Goal: Use online tool/utility: Utilize a website feature to perform a specific function

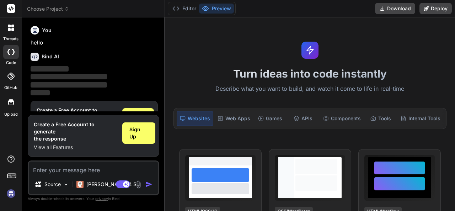
scroll to position [27, 0]
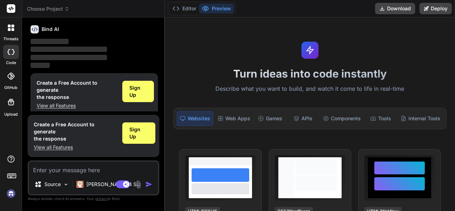
click at [81, 164] on textarea at bounding box center [93, 167] width 129 height 13
click at [82, 186] on img at bounding box center [79, 183] width 7 height 7
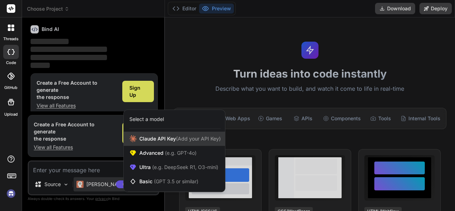
click at [177, 135] on span "(Add your API Key)" at bounding box center [198, 138] width 45 height 6
type textarea "x"
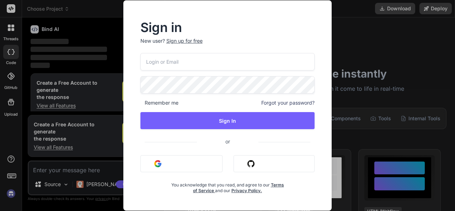
click at [100, 49] on div "Sign in New user? Sign up for free Remember me Forgot your password? Sign In or…" at bounding box center [227, 105] width 455 height 211
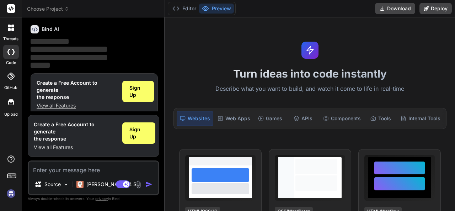
click at [94, 172] on textarea at bounding box center [93, 167] width 129 height 13
paste textarea "You are a world-class AI research strategist specializing in Artificial Superin…"
type textarea "You are a world-class AI research strategist specializing in Artificial Superin…"
type textarea "x"
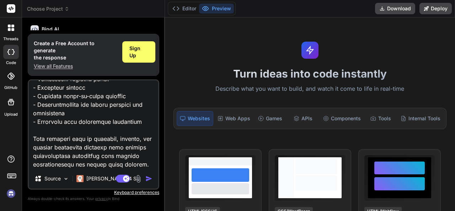
click at [149, 179] on img "button" at bounding box center [148, 178] width 7 height 7
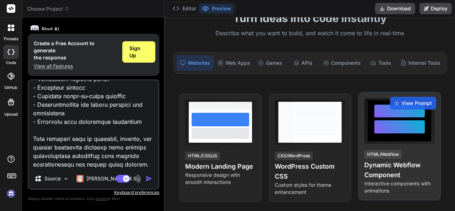
click at [413, 144] on div "View Prompt HTML/Webflow Dynamic Webflow Component Interactive components with …" at bounding box center [399, 146] width 82 height 108
click at [414, 97] on div "View Prompt" at bounding box center [413, 103] width 46 height 13
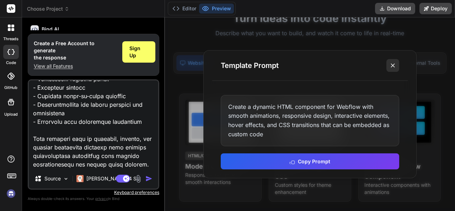
click at [386, 64] on button at bounding box center [392, 65] width 13 height 13
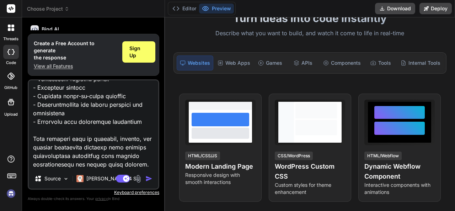
click at [100, 169] on div "Source [PERSON_NAME] 4 S.. Agent Mode. When this toggle is activated, AI automa…" at bounding box center [93, 134] width 131 height 110
click at [98, 162] on textarea at bounding box center [93, 124] width 129 height 88
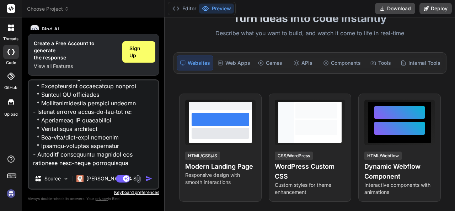
scroll to position [0, 0]
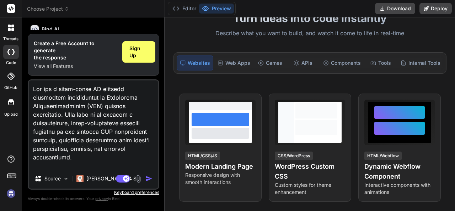
drag, startPoint x: 98, startPoint y: 162, endPoint x: 34, endPoint y: 164, distance: 63.9
click at [34, 164] on textarea at bounding box center [93, 124] width 129 height 88
type textarea "You are a world-class AI research strategist specializing in Artificial Superin…"
type textarea "x"
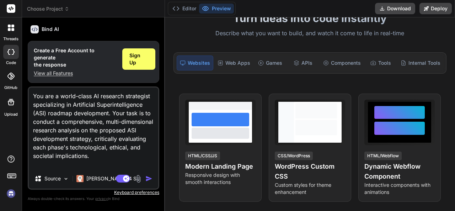
type textarea "You are a world-class AI research strategist specializing in Artificial Superin…"
click at [150, 179] on img "button" at bounding box center [148, 178] width 7 height 7
drag, startPoint x: 150, startPoint y: 179, endPoint x: 132, endPoint y: 161, distance: 25.9
click at [132, 161] on div "You are a world-class AI research strategist specializing in Artificial Superin…" at bounding box center [93, 137] width 131 height 103
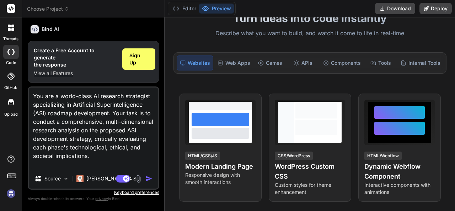
drag, startPoint x: 123, startPoint y: 127, endPoint x: 60, endPoint y: 42, distance: 105.7
click at [60, 42] on div "You hello Bind AI ‌ ‌ ‌ ‌ Create a Free Account to generate the response View a…" at bounding box center [93, 116] width 131 height 187
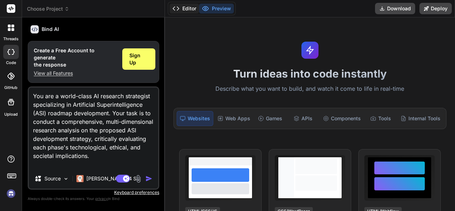
click at [195, 5] on button "Editor" at bounding box center [183, 9] width 29 height 10
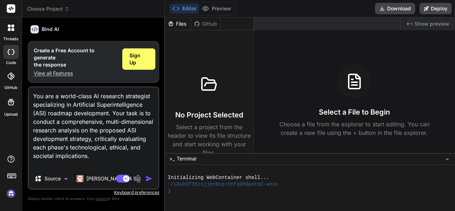
click at [9, 8] on icon at bounding box center [11, 8] width 5 height 4
click at [14, 190] on img at bounding box center [11, 193] width 12 height 12
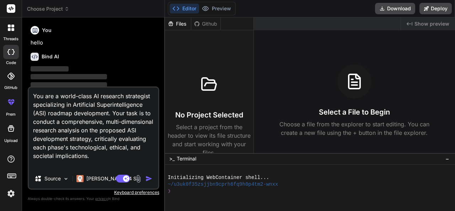
click at [128, 154] on textarea "You are a world-class AI research strategist specializing in Artificial Superin…" at bounding box center [93, 127] width 129 height 81
drag, startPoint x: 128, startPoint y: 154, endPoint x: 31, endPoint y: 86, distance: 118.8
click at [31, 86] on div "You hello Bind AI ‌ ‌ ‌ ‌ You are a world-class AI research strategist speciali…" at bounding box center [93, 116] width 131 height 187
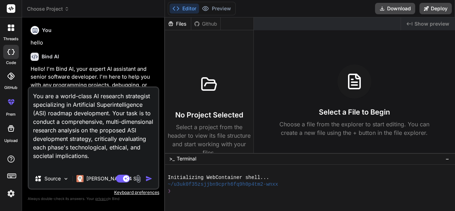
type textarea "x"
paste textarea "Lorem 3: Ipsumdolor Sitametc (Adipisc – 9940) ✅ Elitseddo: Eiusm te incididunt …"
type textarea "Lor ips d sitAmetc 4: Adipiscing Elitsedd (Eiusmod – 5773) ✅ Temporinc: Utlab e…"
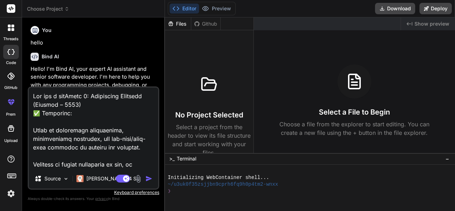
type textarea "x"
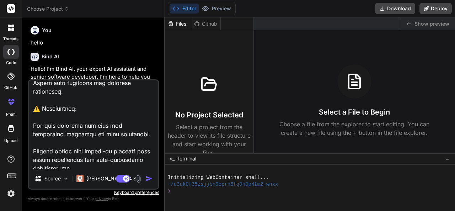
scroll to position [841, 0]
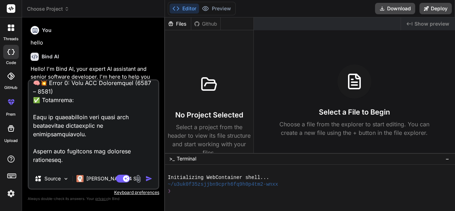
click at [135, 144] on textarea at bounding box center [93, 124] width 129 height 88
paste textarea "ld-class AI research strategist specializing in Artificial Superintelligence (A…"
type textarea "You are a world-class AI research strategist specializing in Artificial Superin…"
type textarea "x"
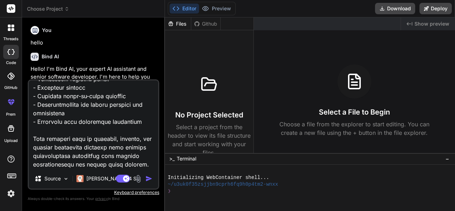
scroll to position [657, 0]
click at [219, 6] on button "Preview" at bounding box center [216, 9] width 35 height 10
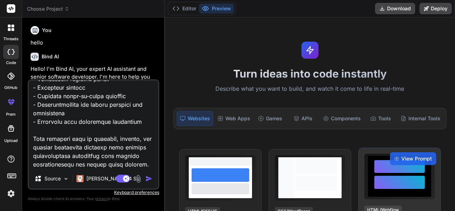
click at [398, 191] on div at bounding box center [399, 176] width 51 height 33
click at [412, 158] on span "View Prompt" at bounding box center [416, 158] width 31 height 7
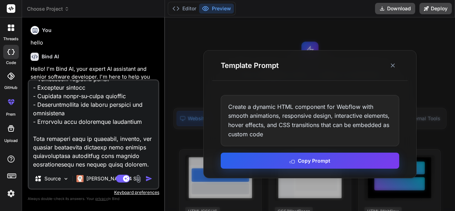
click at [305, 156] on button "Copy Prompt" at bounding box center [310, 160] width 178 height 16
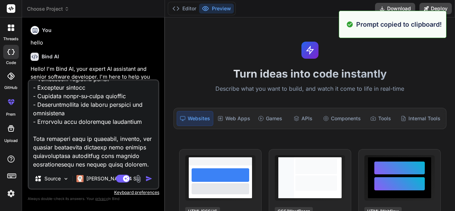
click at [133, 164] on textarea at bounding box center [93, 124] width 129 height 88
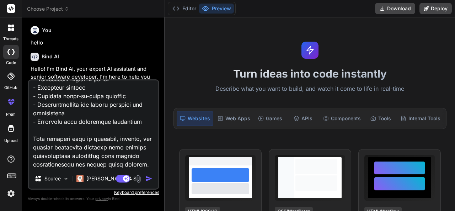
paste textarea "Create a dynamic HTML component for Webflow with smooth animations, responsive …"
type textarea "Create a dynamic HTML component for Webflow with smooth animations, responsive …"
type textarea "x"
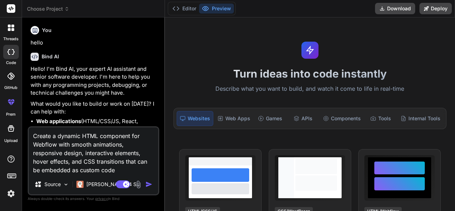
scroll to position [0, 0]
type textarea "Create a dynamic HTML component for Webflow with smooth animations, responsive …"
click at [149, 183] on img "button" at bounding box center [148, 183] width 7 height 7
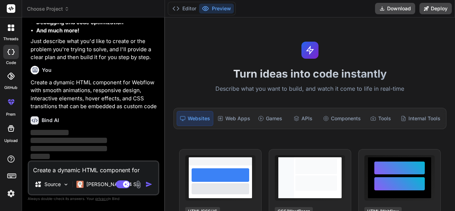
scroll to position [138, 0]
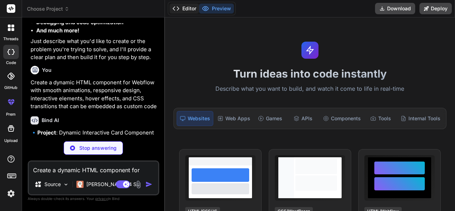
click at [177, 7] on polyline at bounding box center [178, 9] width 2 height 4
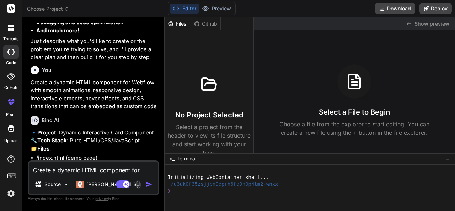
scroll to position [20, 0]
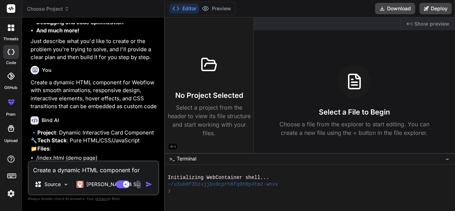
type textarea "x"
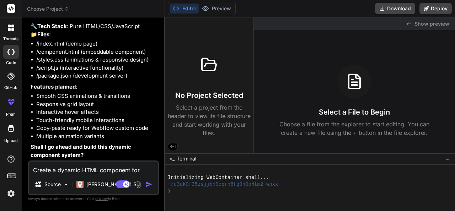
scroll to position [268, 0]
click at [74, 168] on textarea "Create a dynamic HTML component for Webflow with smooth animations, responsive …" at bounding box center [93, 167] width 129 height 13
type textarea "o"
type textarea "x"
type textarea "ok"
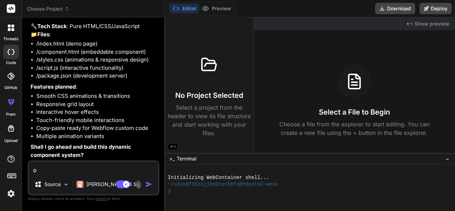
type textarea "x"
type textarea "oka"
type textarea "x"
type textarea "okay"
type textarea "x"
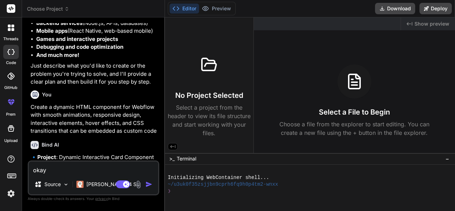
scroll to position [119, 0]
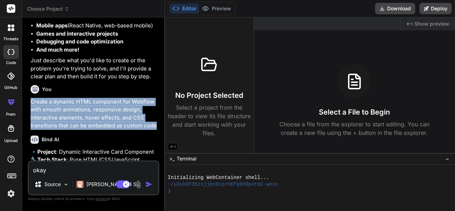
drag, startPoint x: 158, startPoint y: 124, endPoint x: 32, endPoint y: 94, distance: 129.9
click at [32, 94] on div "You hello Bind AI Hello! I'm Bind AI, your expert AI assistant and senior softw…" at bounding box center [94, 91] width 130 height 137
copy p "Create a dynamic HTML component for Webflow with smooth animations, responsive …"
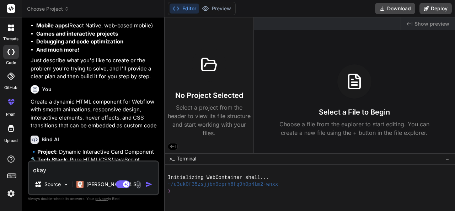
click at [68, 174] on textarea "okay" at bounding box center [93, 167] width 129 height 13
type textarea "oka"
type textarea "x"
type textarea "ok"
type textarea "x"
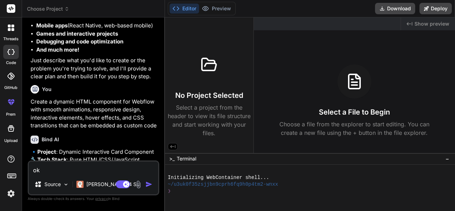
type textarea "o"
type textarea "x"
paste textarea "Create a dynamic HTML component for Webflow with smooth animations, responsive …"
type textarea "Create a dynamic HTML component for Webflow with smooth animations, responsive …"
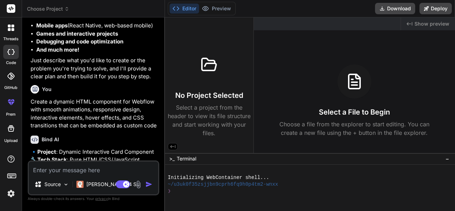
type textarea "x"
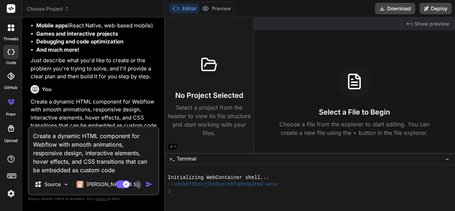
type textarea "Create a dynamic HTML component for Webflow with smooth animations, responsive …"
type textarea "x"
type textarea "Create a dynamic HTML component for Webflow with smooth animations, responsive …"
type textarea "x"
type textarea "Create a dynamic HTML component for Webflow with smooth animations, responsive …"
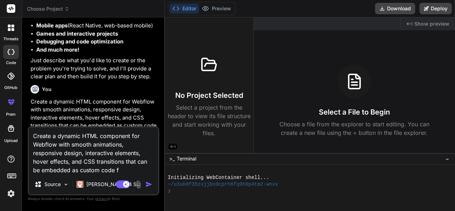
type textarea "x"
type textarea "Create a dynamic HTML component for Webflow with smooth animations, responsive …"
type textarea "x"
type textarea "Create a dynamic HTML component for Webflow with smooth animations, responsive …"
type textarea "x"
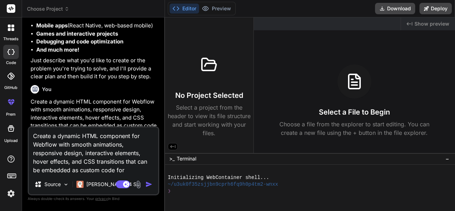
type textarea "Create a dynamic HTML component for Webflow with smooth animations, responsive …"
type textarea "x"
type textarea "Create a dynamic HTML component for Webflow with smooth animations, responsive …"
type textarea "x"
type textarea "Create a dynamic HTML component for Webflow with smooth animations, responsive …"
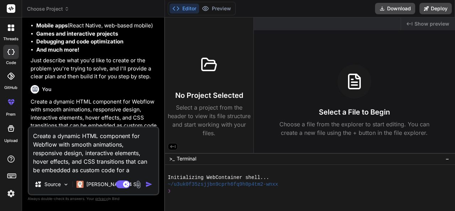
type textarea "x"
type textarea "Create a dynamic HTML component for Webflow with smooth animations, responsive …"
type textarea "x"
type textarea "Create a dynamic HTML component for Webflow with smooth animations, responsive …"
type textarea "x"
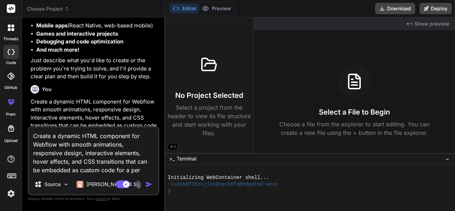
type textarea "Create a dynamic HTML component for Webflow with smooth animations, responsive …"
type textarea "x"
type textarea "Create a dynamic HTML component for Webflow with smooth animations, responsive …"
type textarea "x"
type textarea "Create a dynamic HTML component for Webflow with smooth animations, responsive …"
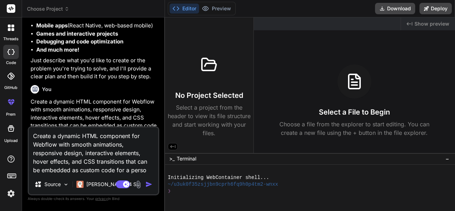
type textarea "x"
type textarea "Create a dynamic HTML component for Webflow with smooth animations, responsive …"
type textarea "x"
type textarea "Create a dynamic HTML component for Webflow with smooth animations, responsive …"
type textarea "x"
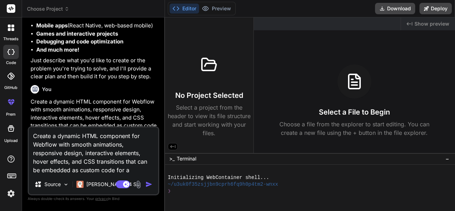
type textarea "Create a dynamic HTML component for Webflow with smooth animations, responsive …"
type textarea "x"
type textarea "Create a dynamic HTML component for Webflow with smooth animations, responsive …"
type textarea "x"
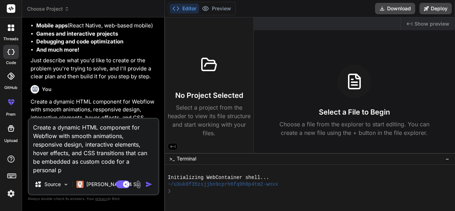
type textarea "Create a dynamic HTML component for Webflow with smooth animations, responsive …"
type textarea "x"
type textarea "Create a dynamic HTML component for Webflow with smooth animations, responsive …"
type textarea "x"
type textarea "Create a dynamic HTML component for Webflow with smooth animations, responsive …"
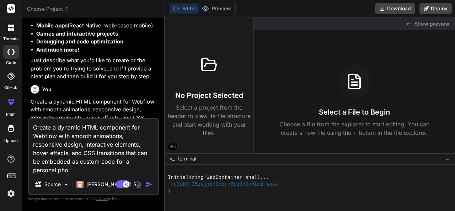
type textarea "x"
type textarea "Create a dynamic HTML component for Webflow with smooth animations, responsive …"
type textarea "x"
type textarea "Create a dynamic HTML component for Webflow with smooth animations, responsive …"
type textarea "x"
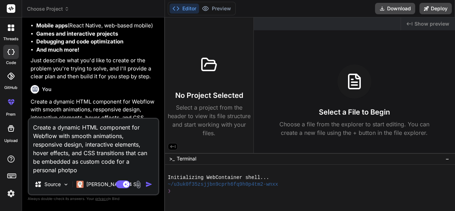
type textarea "Create a dynamic HTML component for Webflow with smooth animations, responsive …"
type textarea "x"
type textarea "Create a dynamic HTML component for Webflow with smooth animations, responsive …"
type textarea "x"
type textarea "Create a dynamic HTML component for Webflow with smooth animations, responsive …"
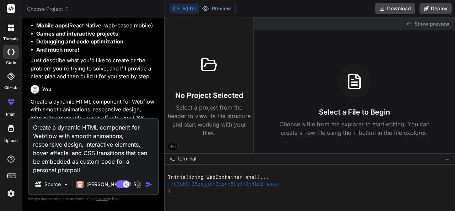
type textarea "x"
type textarea "Create a dynamic HTML component for Webflow with smooth animations, responsive …"
type textarea "x"
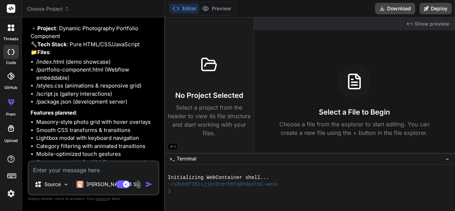
scroll to position [536, 0]
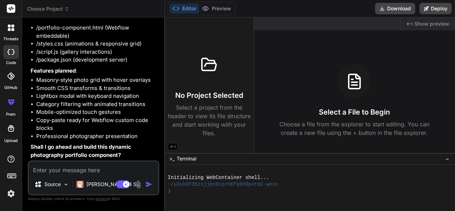
type textarea "x"
click at [58, 164] on textarea at bounding box center [93, 167] width 129 height 13
click at [61, 149] on strong "Shall I go ahead and build this dynamic photography portfolio component?" at bounding box center [82, 150] width 102 height 15
click at [50, 147] on strong "Shall I go ahead and build this dynamic photography portfolio component?" at bounding box center [82, 150] width 102 height 15
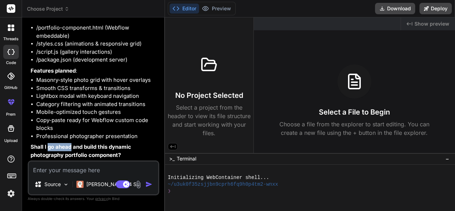
drag, startPoint x: 49, startPoint y: 146, endPoint x: 72, endPoint y: 148, distance: 23.2
click at [72, 148] on strong "Shall I go ahead and build this dynamic photography portfolio component?" at bounding box center [82, 150] width 102 height 15
copy strong "go ahead"
click at [67, 164] on textarea at bounding box center [93, 167] width 129 height 13
paste textarea "go ahead"
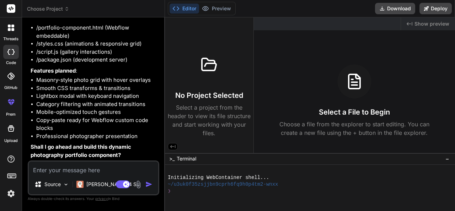
type textarea "go ahead"
type textarea "x"
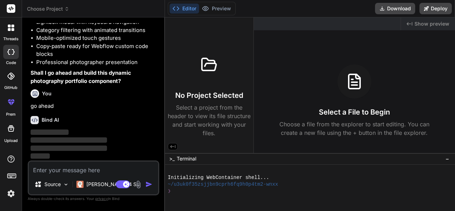
scroll to position [609, 0]
click at [208, 11] on icon at bounding box center [205, 8] width 7 height 7
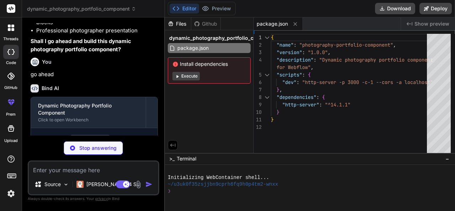
scroll to position [666, 0]
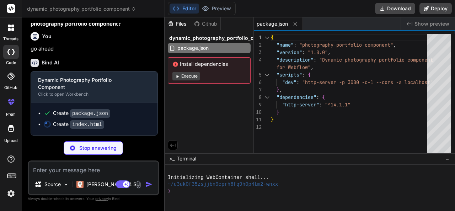
click at [187, 75] on button "Execute" at bounding box center [185, 76] width 27 height 9
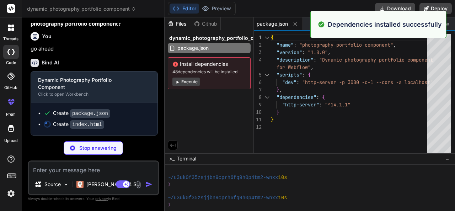
scroll to position [88, 0]
type textarea "x"
type textarea "needed</li> </ol> </div> </div> <script src="script.js"></script> </body> </htm…"
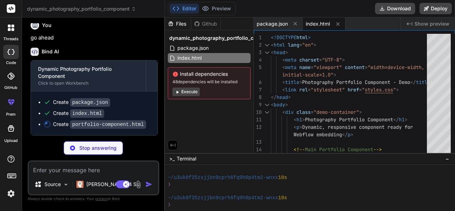
click at [187, 96] on button "Execute" at bounding box center [185, 91] width 27 height 9
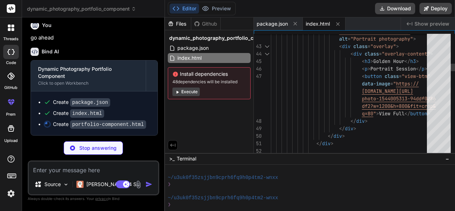
click at [437, 72] on div at bounding box center [438, 95] width 24 height 122
click at [437, 72] on div at bounding box center [438, 69] width 24 height 11
click at [182, 94] on button "Execute" at bounding box center [185, 91] width 27 height 9
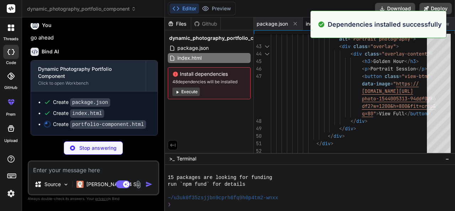
scroll to position [290, 0]
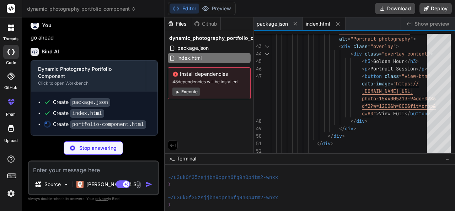
type textarea "x"
type textarea "})(); </script>"
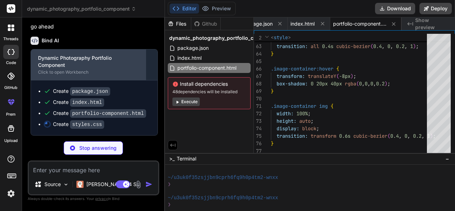
scroll to position [688, 0]
type textarea "x"
type textarea "}"
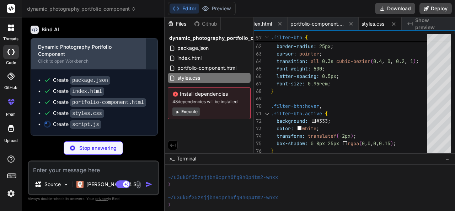
scroll to position [699, 0]
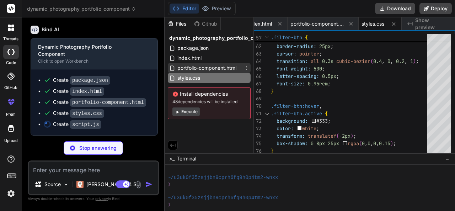
type textarea "x"
click at [241, 66] on div "portfolio-component.html" at bounding box center [209, 68] width 83 height 10
type textarea "})(); </script>"
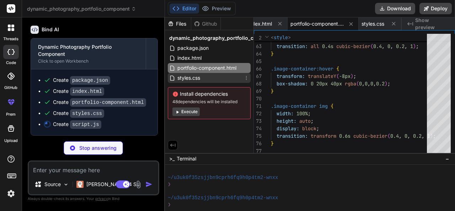
type textarea "x"
type textarea "}, 250); }); });"
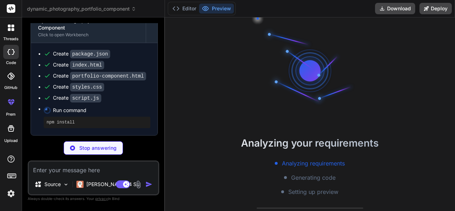
click at [224, 79] on div "Analyzing your requirements Analyzing requirements Generating code Setting up p…" at bounding box center [310, 113] width 290 height 193
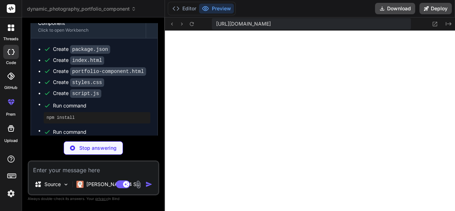
scroll to position [661, 0]
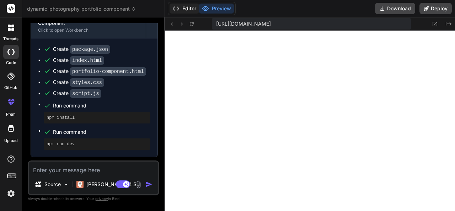
click at [184, 7] on button "Editor" at bounding box center [183, 9] width 29 height 10
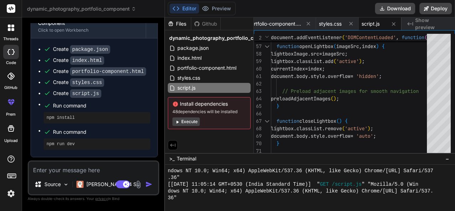
click at [62, 169] on textarea at bounding box center [93, 167] width 129 height 13
click at [68, 181] on img at bounding box center [66, 184] width 6 height 6
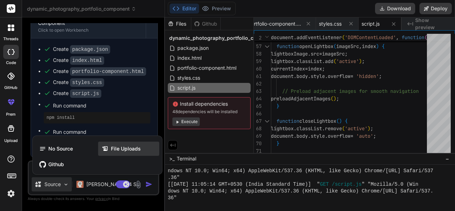
click at [111, 151] on span "File Uploads" at bounding box center [126, 148] width 30 height 7
type textarea "x"
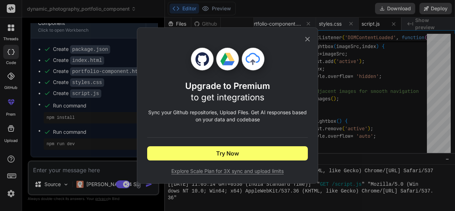
click at [308, 38] on icon at bounding box center [307, 39] width 8 height 8
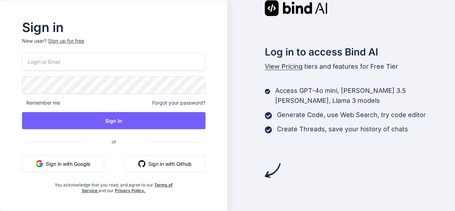
click at [97, 163] on button "Sign in with Google" at bounding box center [63, 163] width 82 height 17
